Goal: Transaction & Acquisition: Purchase product/service

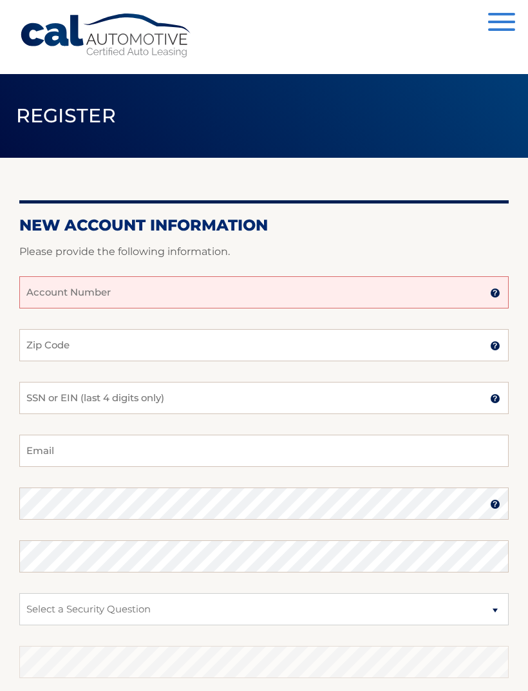
click at [199, 294] on input "Account Number" at bounding box center [264, 292] width 490 height 32
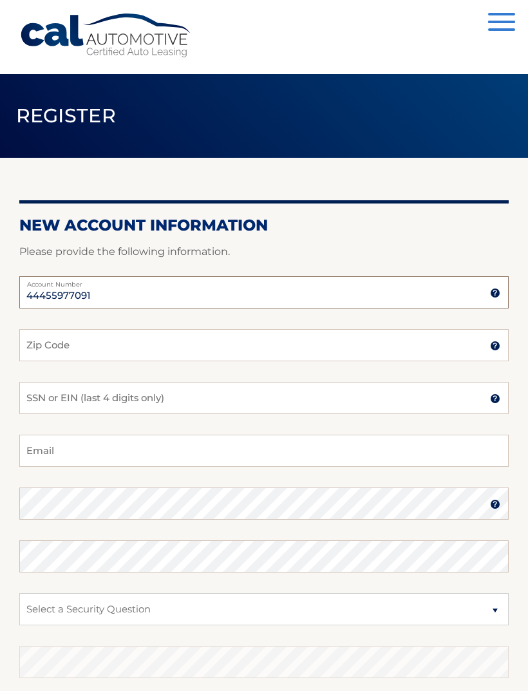
type input "44455977091"
click at [379, 346] on input "Zip Code" at bounding box center [264, 345] width 490 height 32
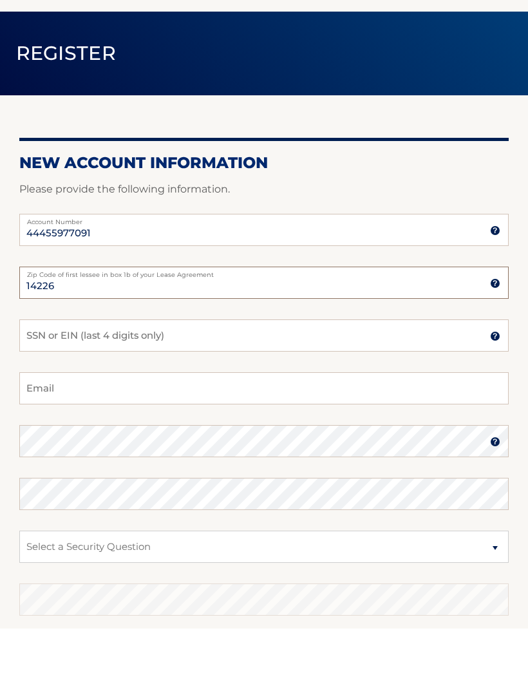
type input "14226"
click at [265, 382] on input "SSN or EIN (last 4 digits only)" at bounding box center [264, 398] width 490 height 32
type input "0894"
click at [401, 435] on input "Email" at bounding box center [264, 451] width 490 height 32
type input "j"
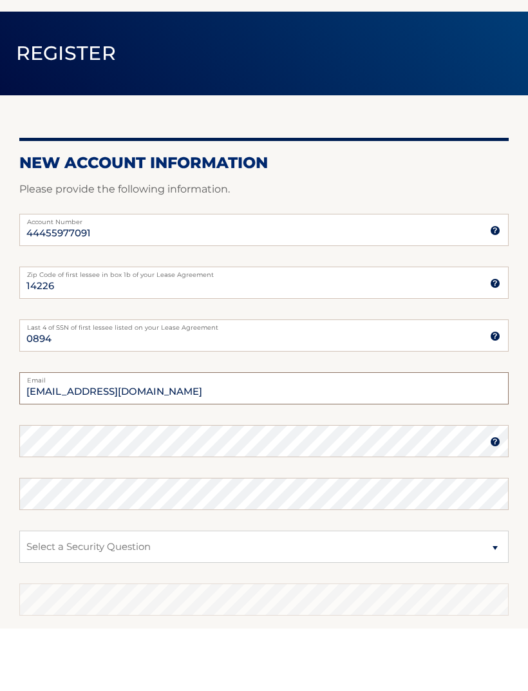
type input "Judyrex@aol.com"
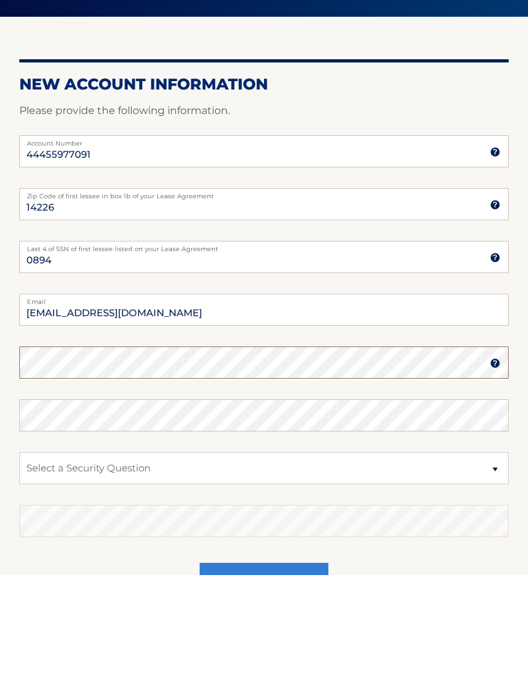
scroll to position [131, 0]
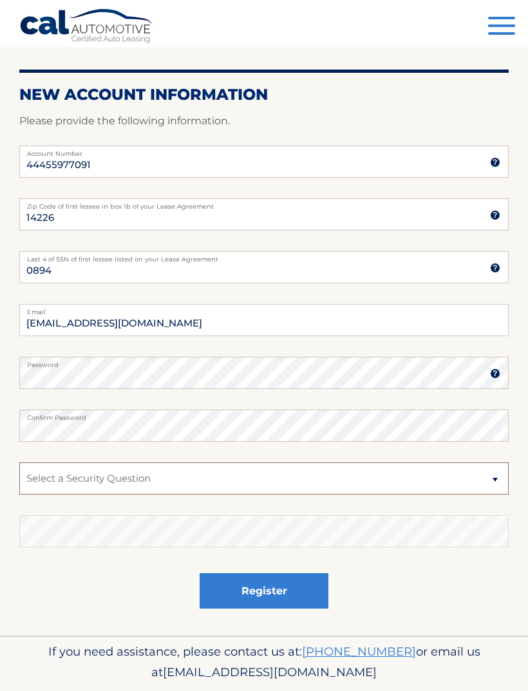
click at [256, 480] on select "Select a Security Question What was the name of your elementary school? What is…" at bounding box center [264, 478] width 490 height 32
click at [497, 482] on select "Select a Security Question What was the name of your elementary school? What is…" at bounding box center [264, 478] width 490 height 32
select select "2"
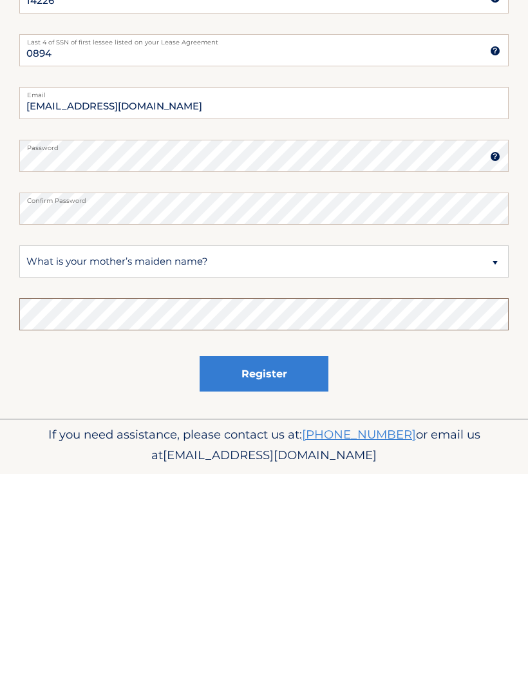
scroll to position [172, 0]
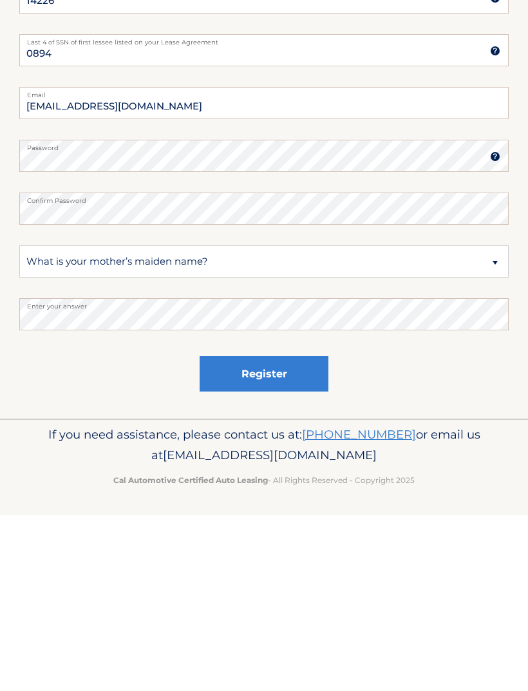
click at [300, 532] on button "Register" at bounding box center [264, 549] width 129 height 35
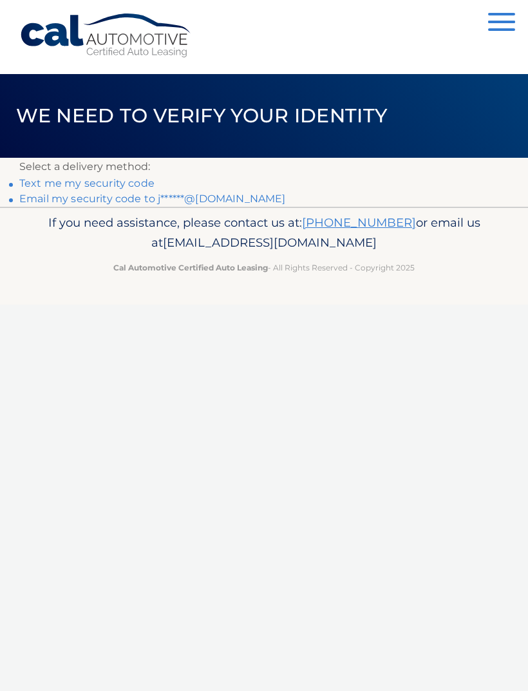
click at [136, 183] on link "Text me my security code" at bounding box center [86, 183] width 135 height 12
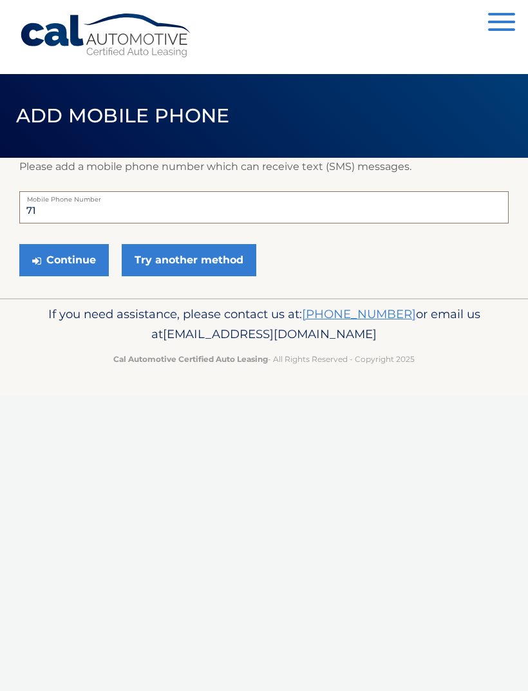
type input "7"
type input "716"
type input "7164808770"
click at [76, 265] on button "Continue" at bounding box center [64, 260] width 90 height 32
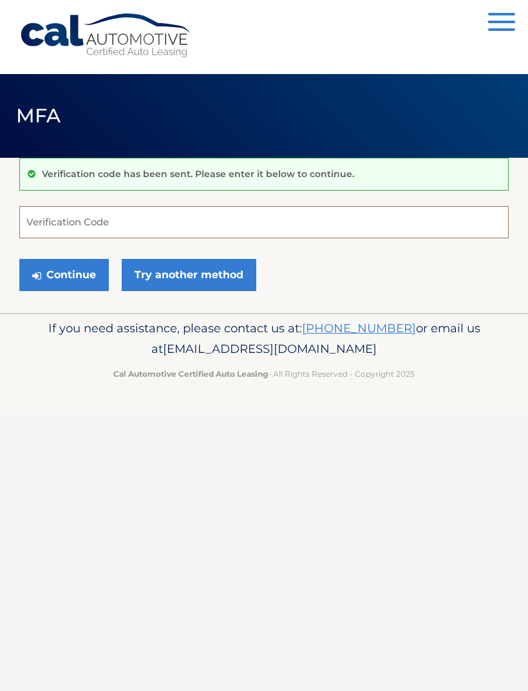
click at [202, 226] on input "Verification Code" at bounding box center [264, 222] width 490 height 32
type input "652634"
click at [91, 279] on button "Continue" at bounding box center [64, 275] width 90 height 32
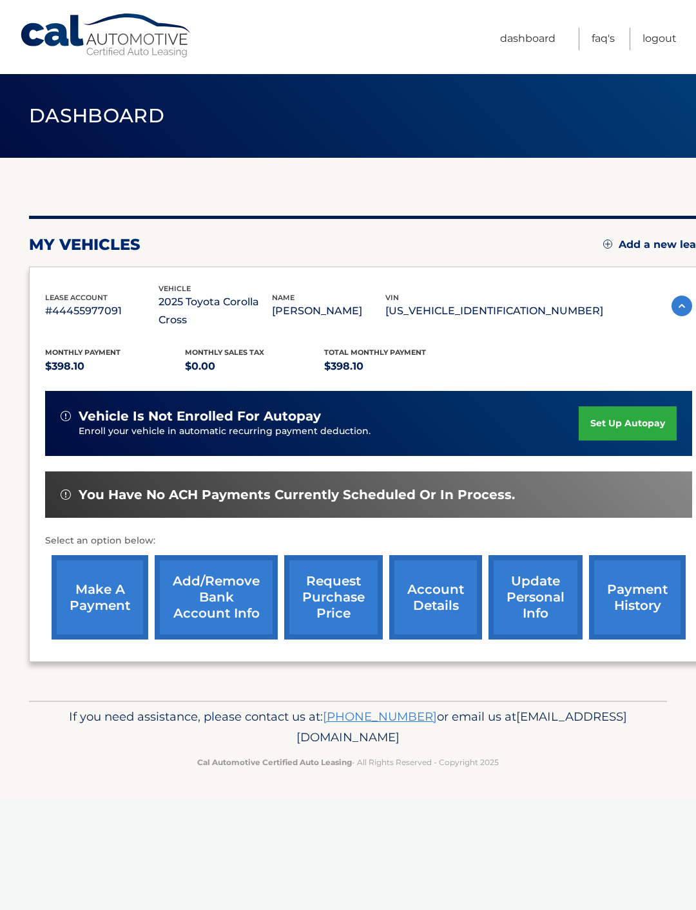
click at [113, 586] on link "make a payment" at bounding box center [100, 597] width 97 height 84
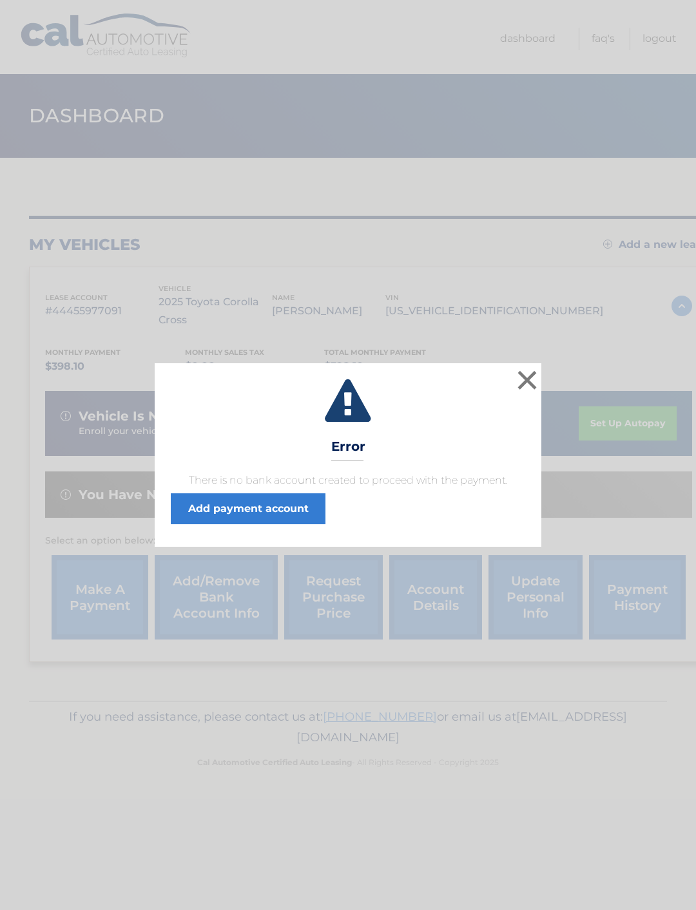
click at [528, 374] on button "×" at bounding box center [527, 380] width 26 height 26
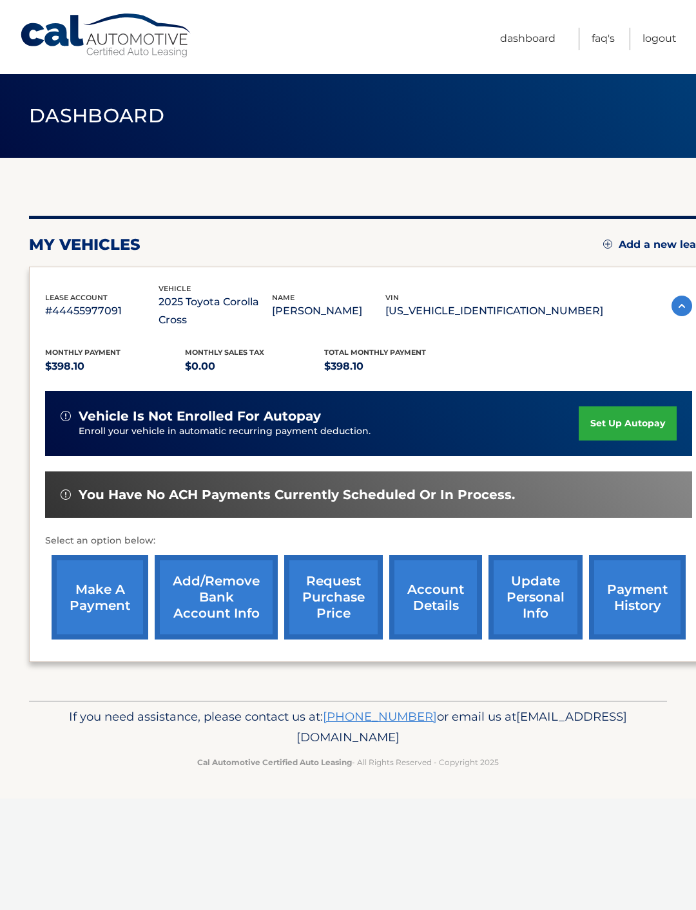
click at [113, 582] on link "make a payment" at bounding box center [100, 597] width 97 height 84
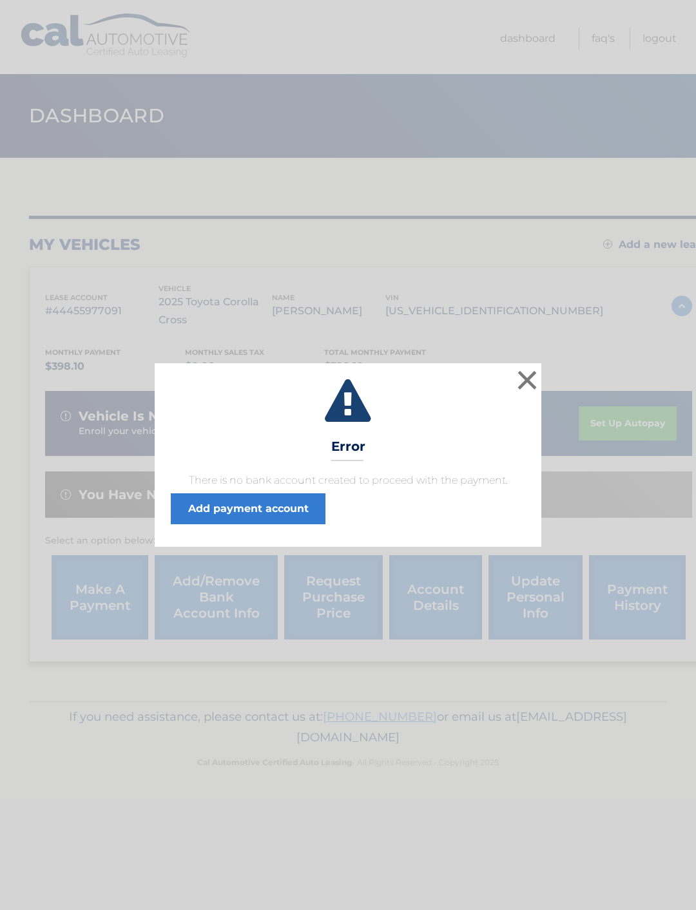
click at [292, 508] on link "Add payment account" at bounding box center [248, 508] width 155 height 31
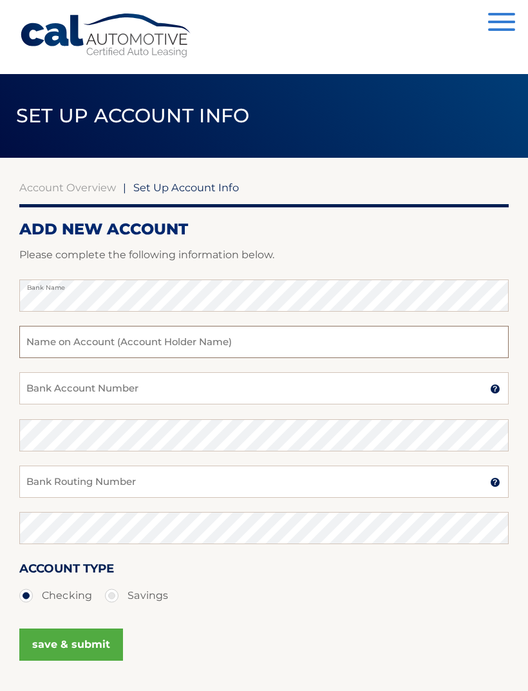
click at [277, 346] on input "text" at bounding box center [264, 342] width 490 height 32
type input "[PERSON_NAME]"
click at [178, 379] on input "Bank Account Number" at bounding box center [264, 388] width 490 height 32
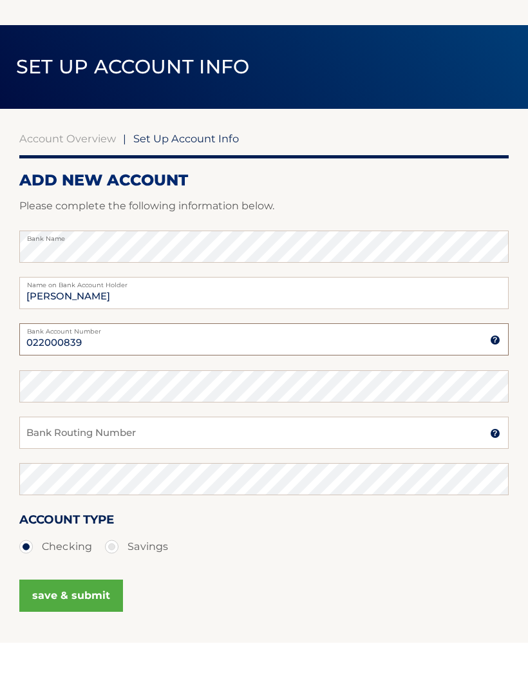
type input "022000839"
click at [182, 466] on input "Bank Routing Number" at bounding box center [264, 482] width 490 height 32
type input "328420019155"
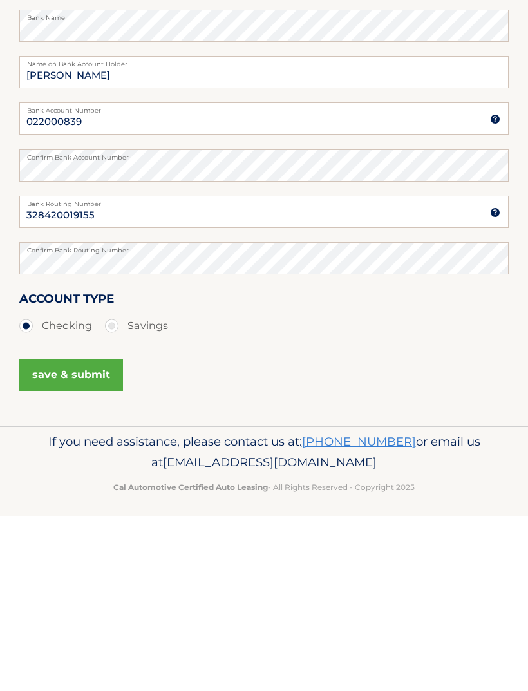
click at [99, 535] on button "save & submit" at bounding box center [71, 551] width 104 height 32
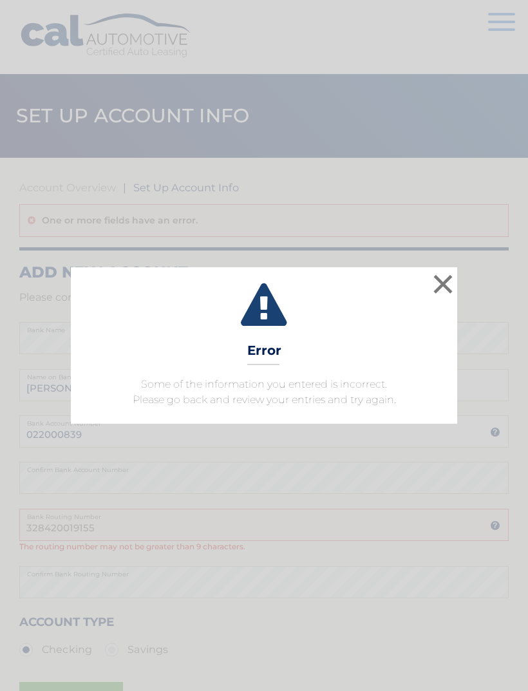
click at [439, 291] on button "×" at bounding box center [443, 284] width 26 height 26
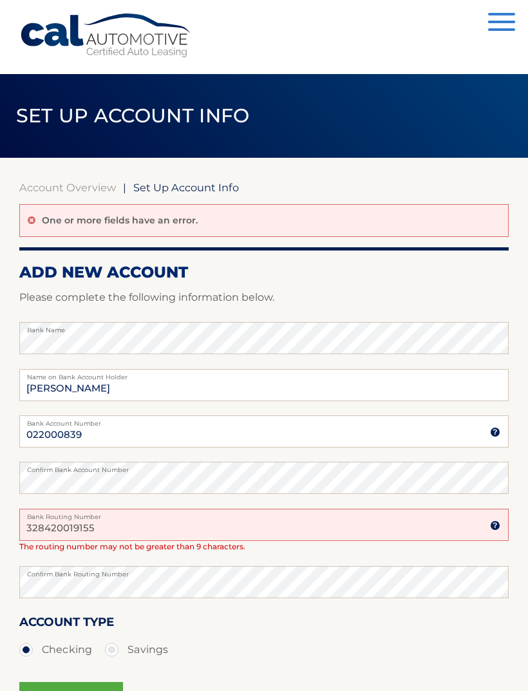
click at [495, 430] on img at bounding box center [495, 432] width 10 height 10
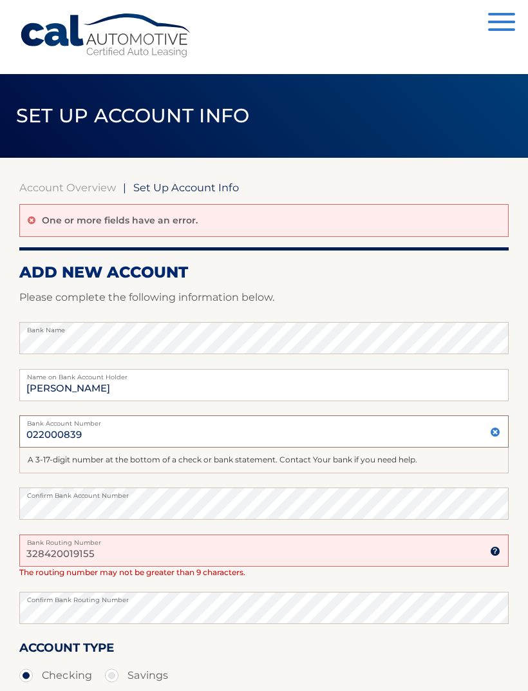
click at [157, 432] on input "022000839" at bounding box center [264, 431] width 490 height 32
type input "0"
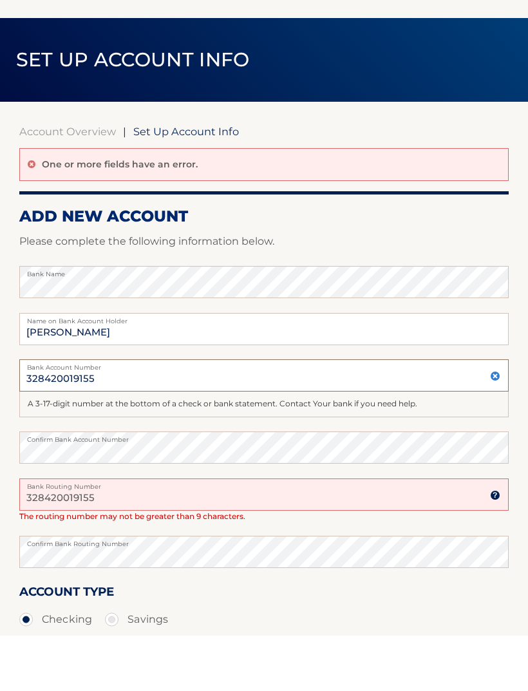
type input "328420019155"
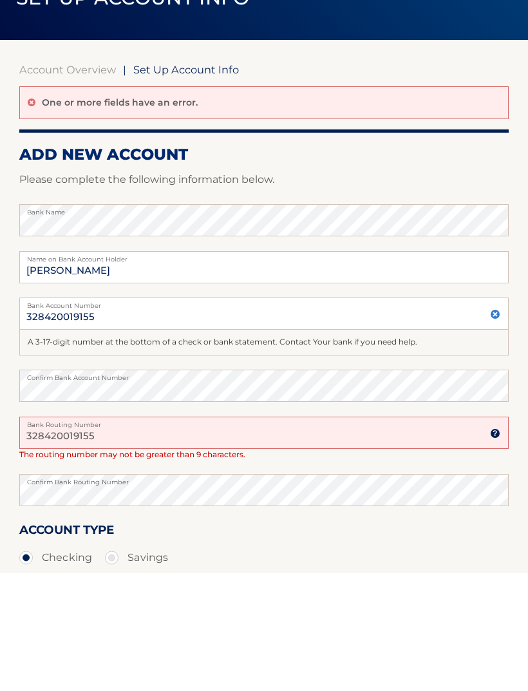
click at [146, 535] on input "328420019155" at bounding box center [264, 551] width 490 height 32
type input "3"
type input "022000839"
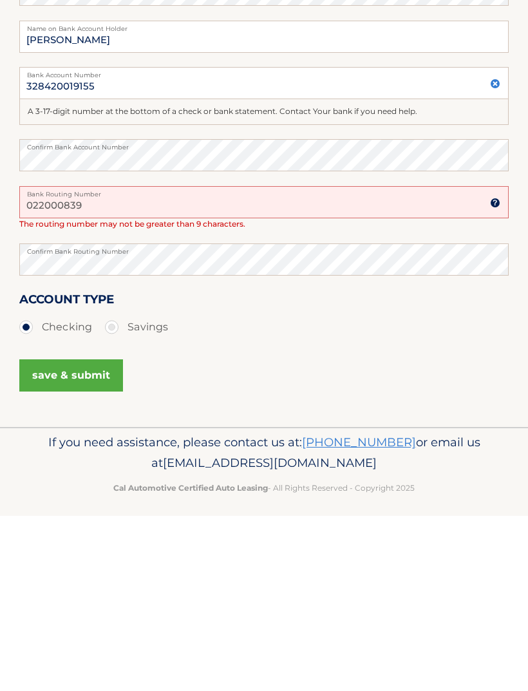
click at [97, 535] on button "save & submit" at bounding box center [71, 551] width 104 height 32
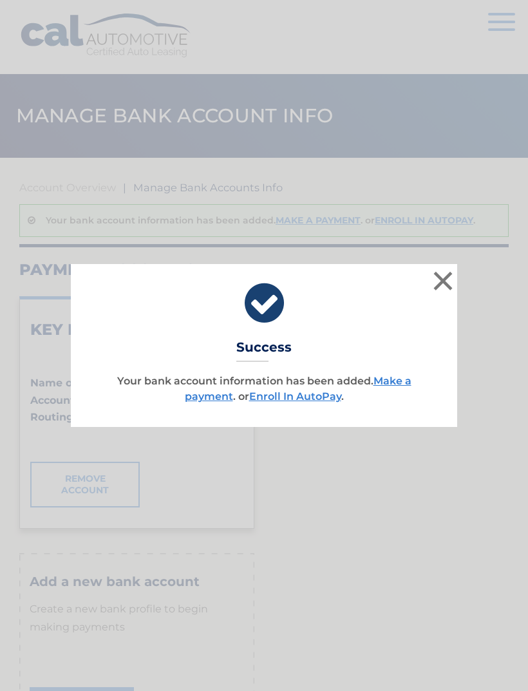
click at [216, 391] on link "Make a payment" at bounding box center [298, 389] width 227 height 28
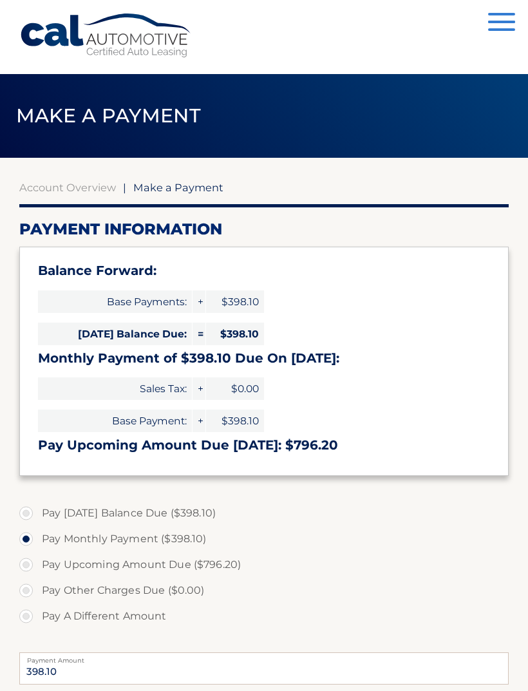
select select "ODNlNzc4NjktNjg3My00NDU0LTlhNjgtMzAzMWNkZGQ5NThj"
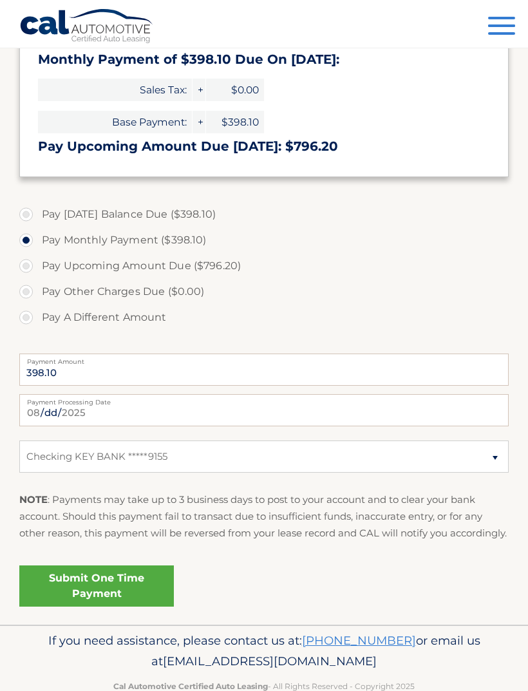
scroll to position [303, 0]
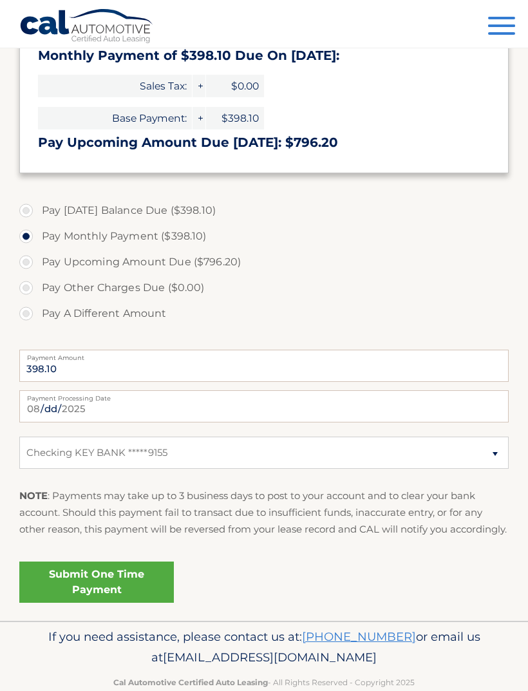
click at [140, 595] on link "Submit One Time Payment" at bounding box center [96, 582] width 155 height 41
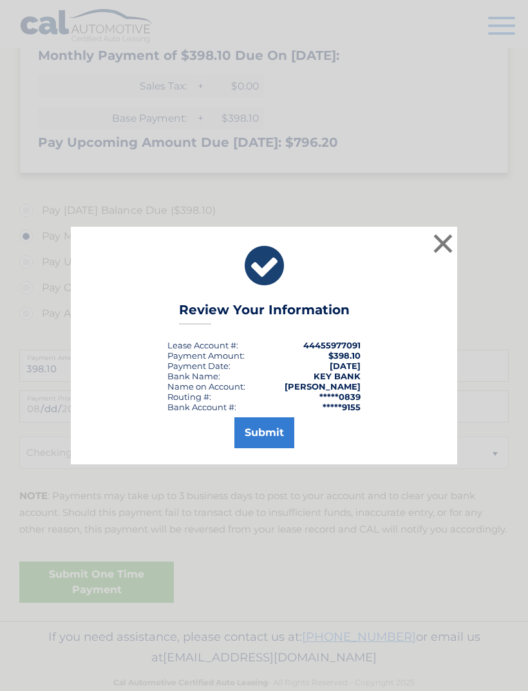
click at [276, 448] on button "Submit" at bounding box center [264, 432] width 60 height 31
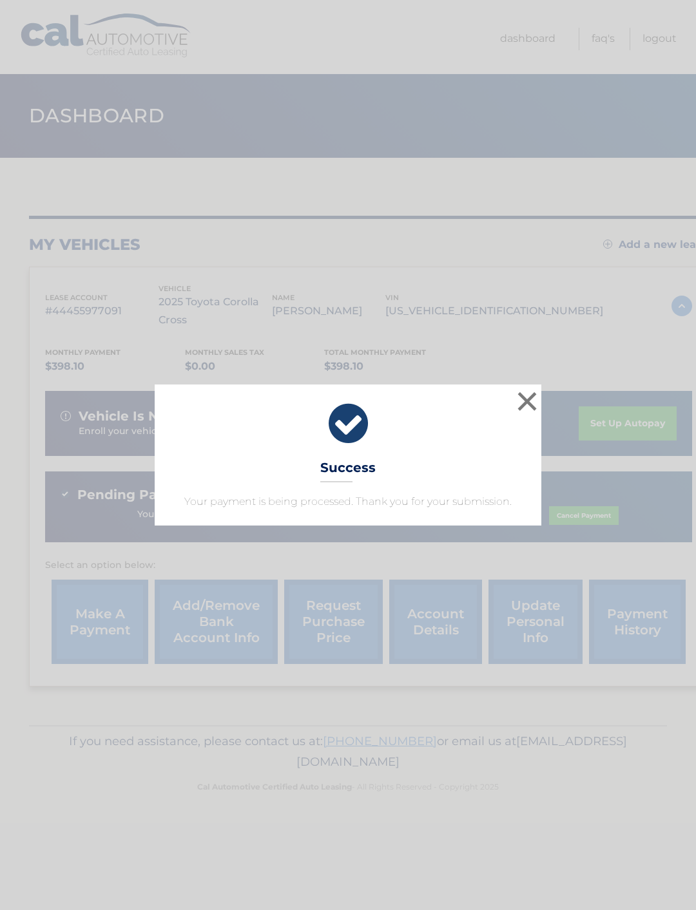
click at [528, 408] on button "×" at bounding box center [527, 401] width 26 height 26
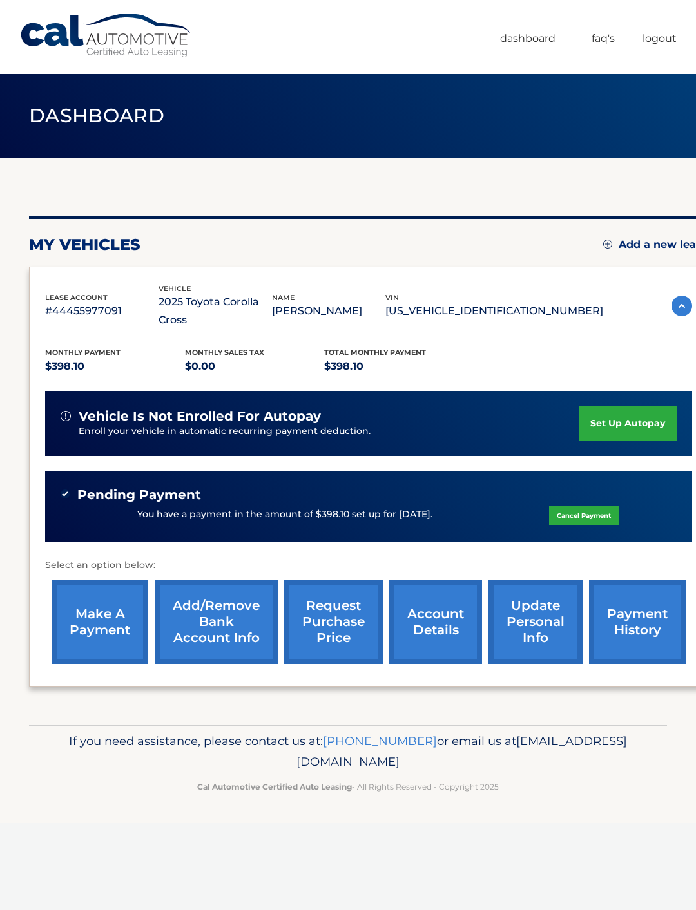
click at [607, 243] on img at bounding box center [607, 244] width 9 height 9
